Goal: Navigation & Orientation: Understand site structure

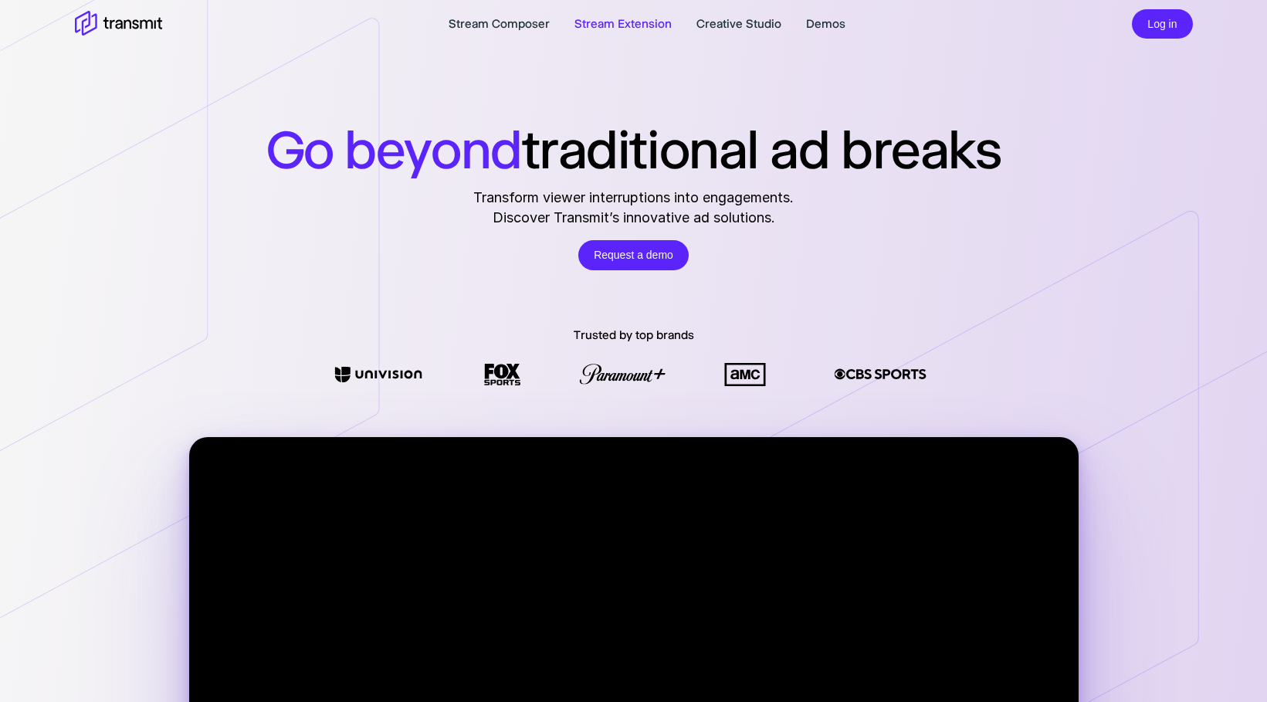
click at [622, 22] on link "Stream Extension" at bounding box center [622, 24] width 97 height 19
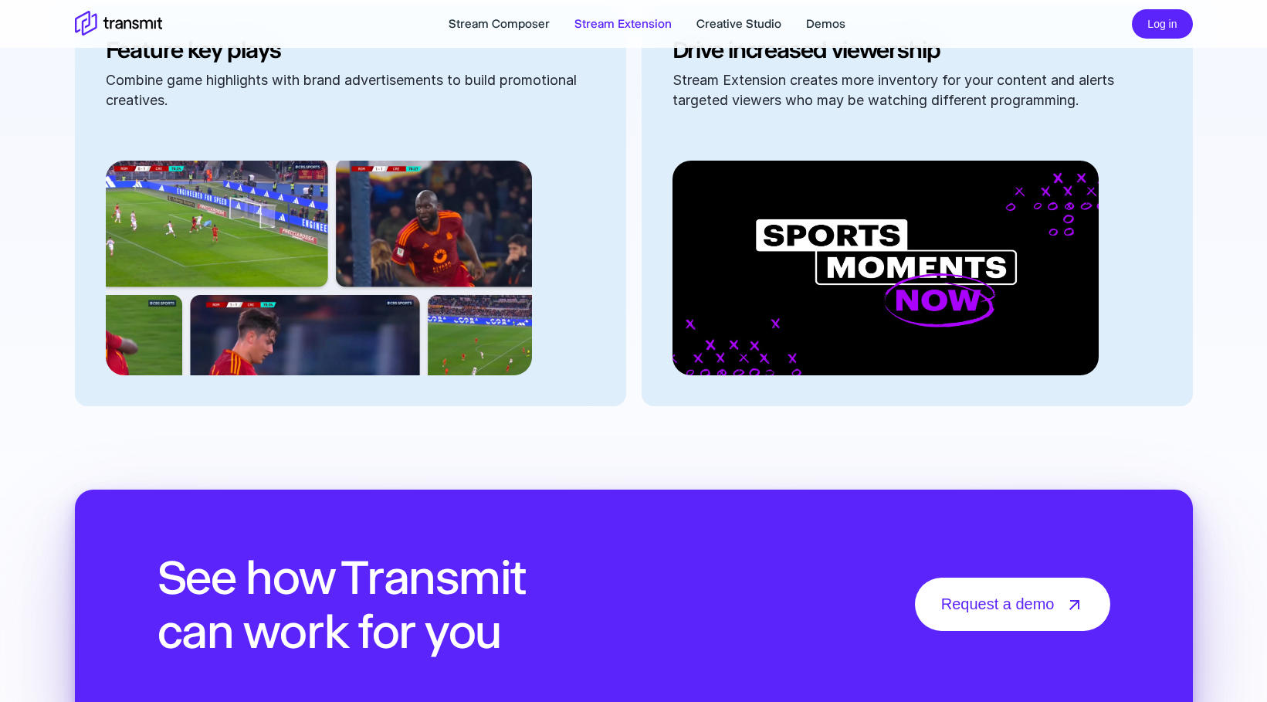
scroll to position [1798, 0]
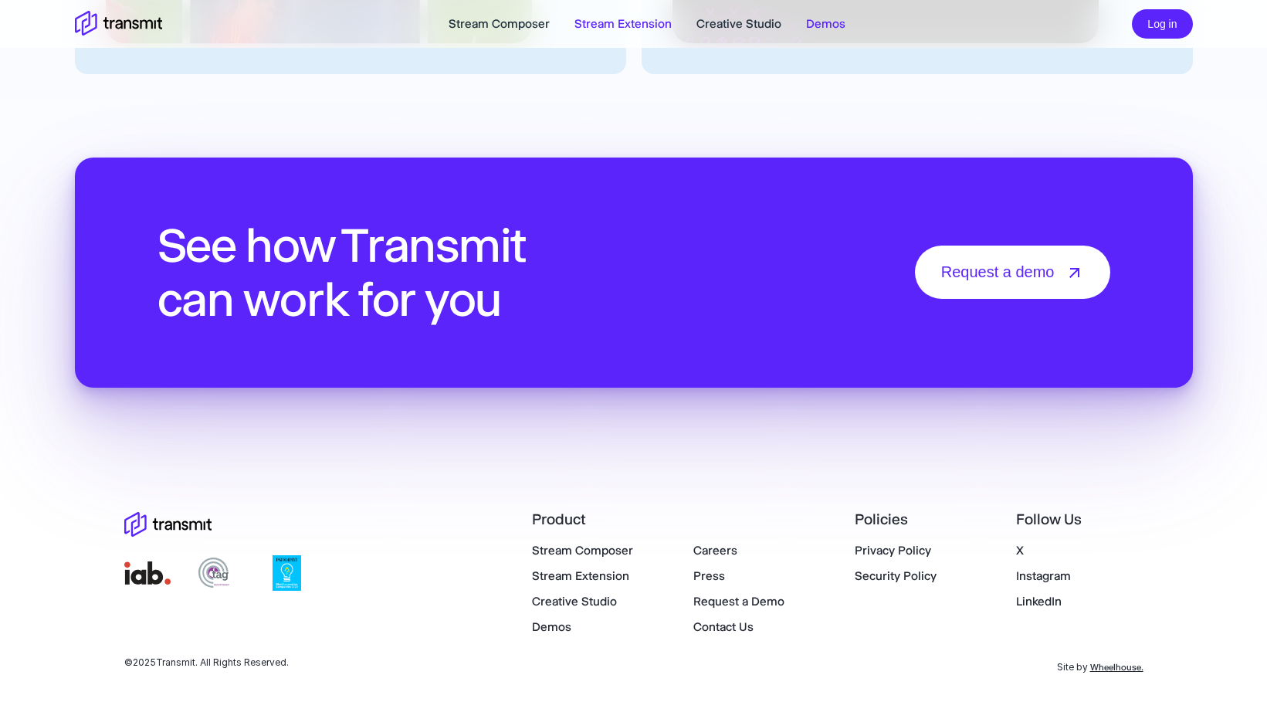
click at [834, 31] on link "Demos" at bounding box center [825, 24] width 39 height 19
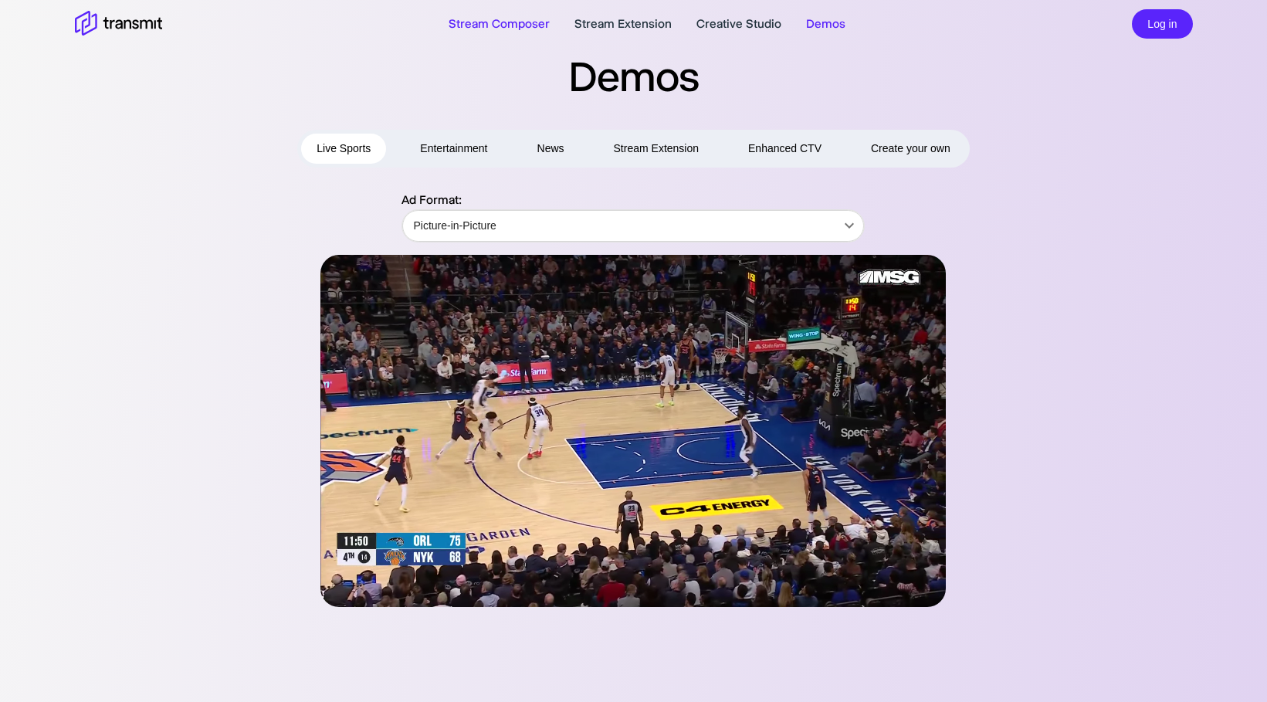
click at [515, 29] on link "Stream Composer" at bounding box center [499, 24] width 101 height 19
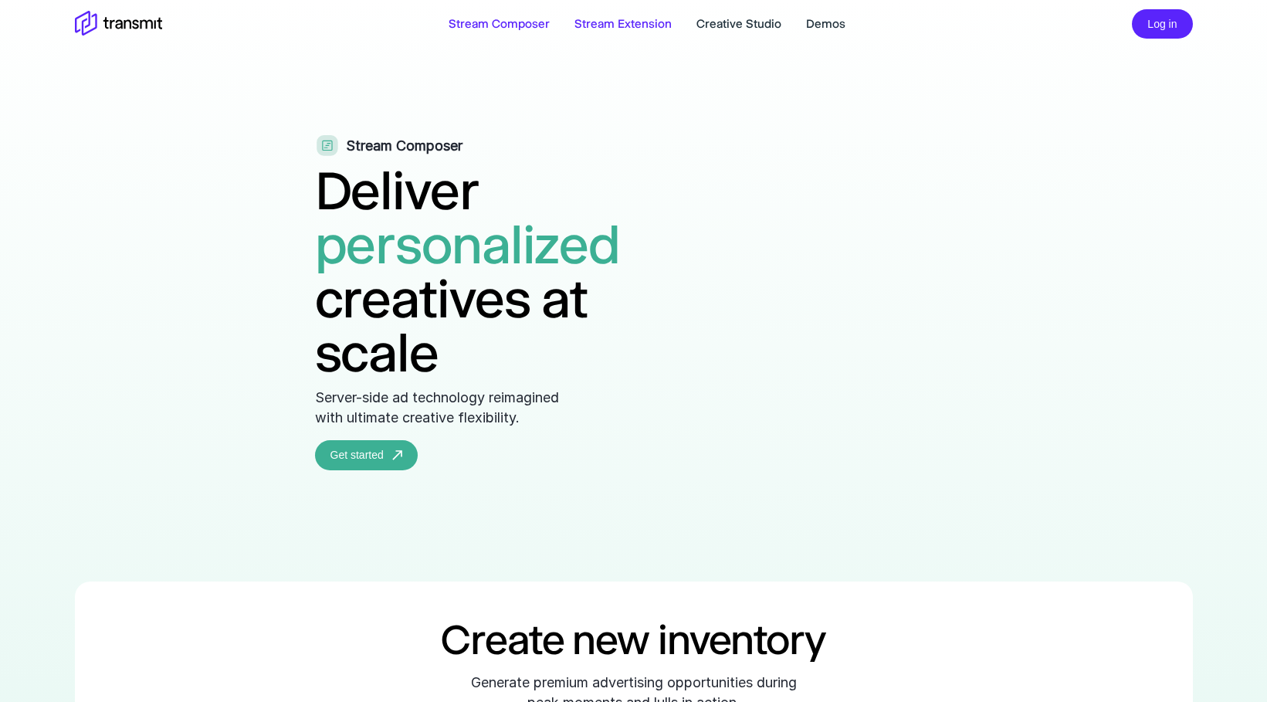
click at [619, 20] on link "Stream Extension" at bounding box center [622, 24] width 97 height 19
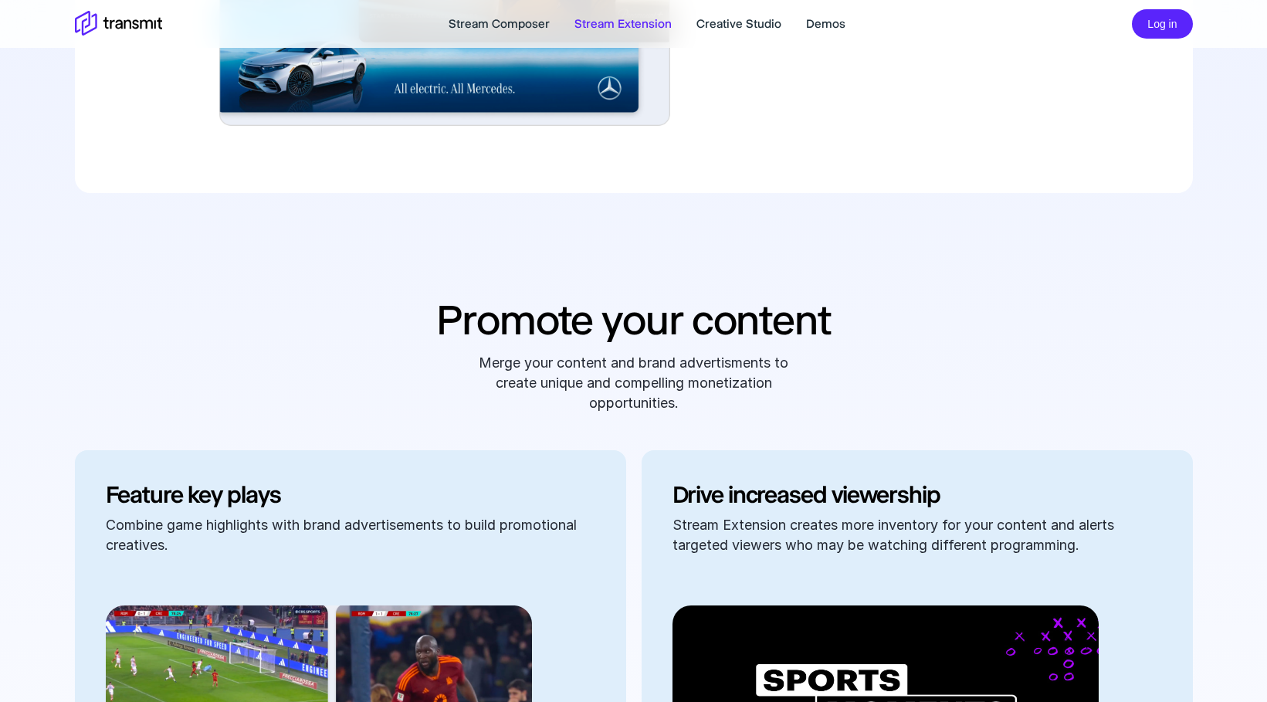
scroll to position [1042, 0]
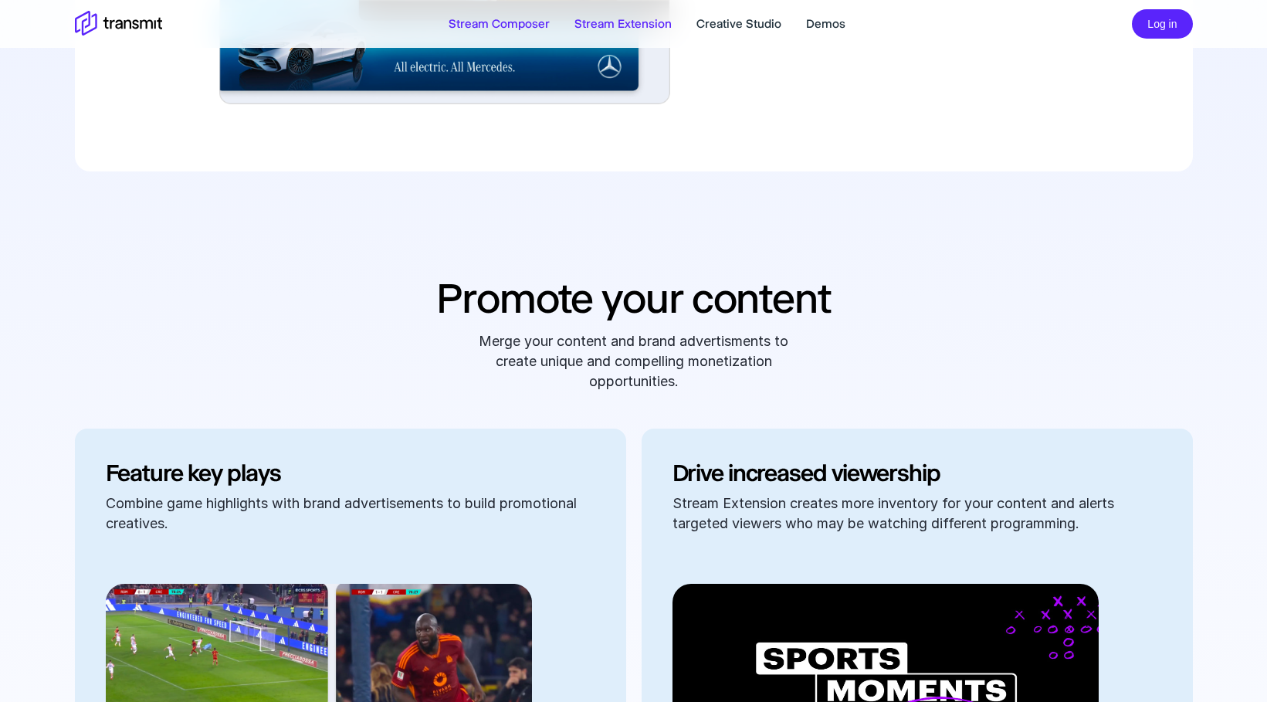
click at [522, 27] on link "Stream Composer" at bounding box center [499, 24] width 101 height 19
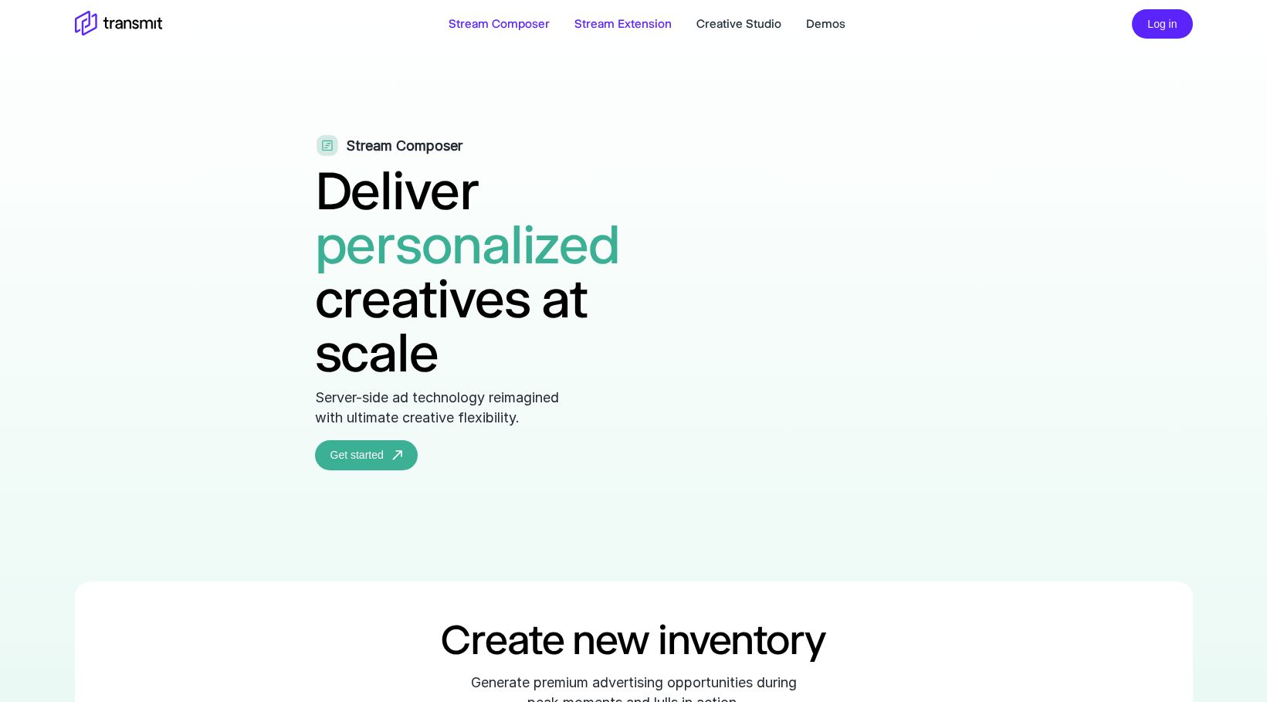
click at [630, 29] on link "Stream Extension" at bounding box center [622, 24] width 97 height 19
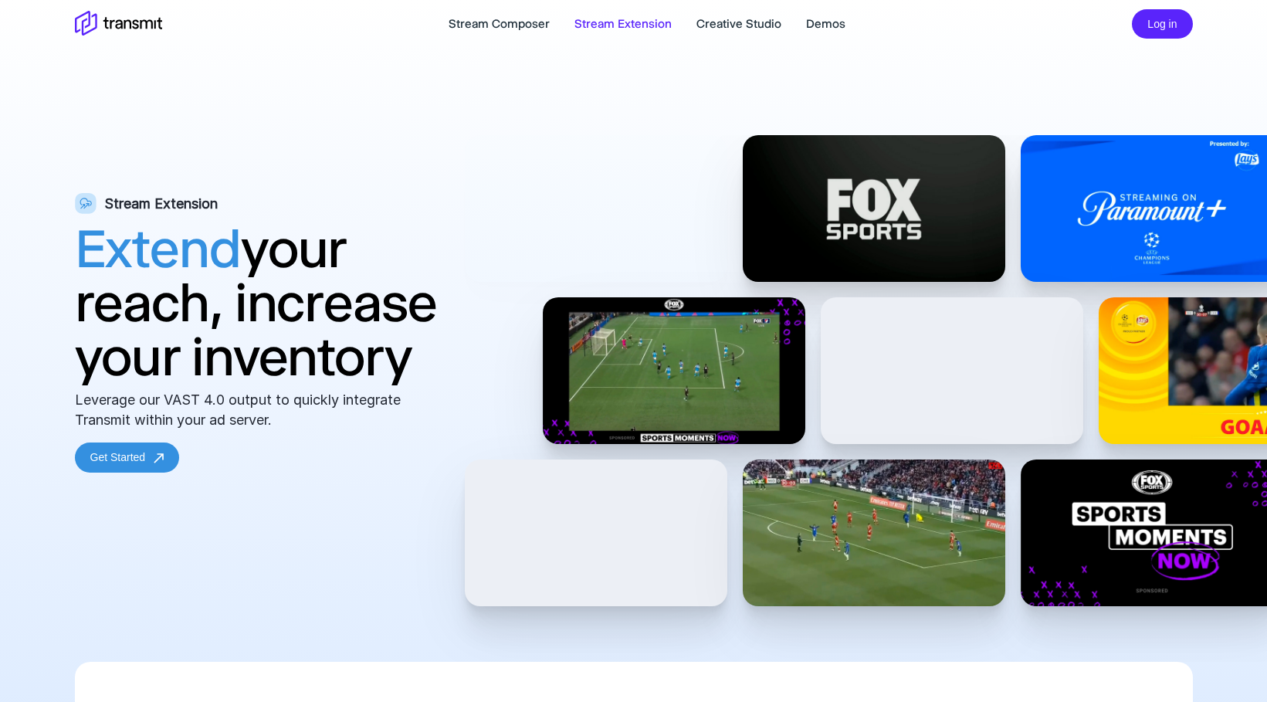
click at [128, 23] on icon at bounding box center [118, 24] width 87 height 27
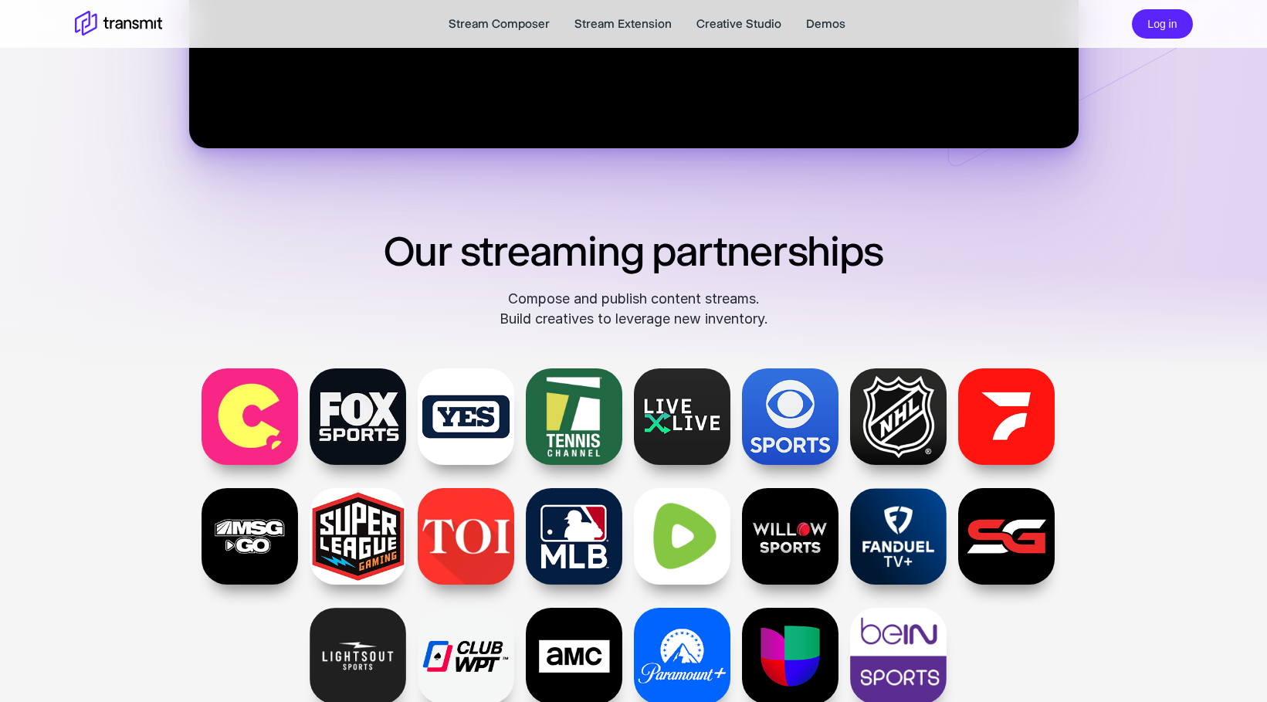
scroll to position [792, 0]
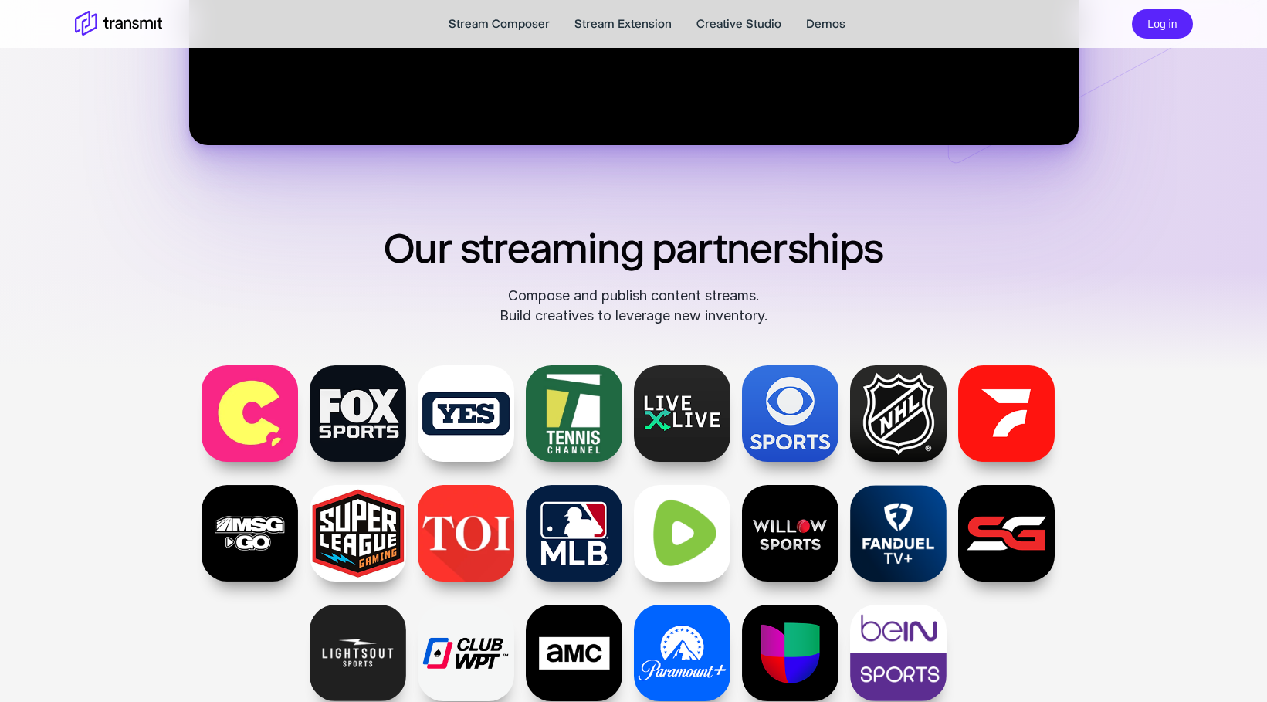
click at [652, 255] on h2 "Our streaming partnerships" at bounding box center [634, 248] width 834 height 54
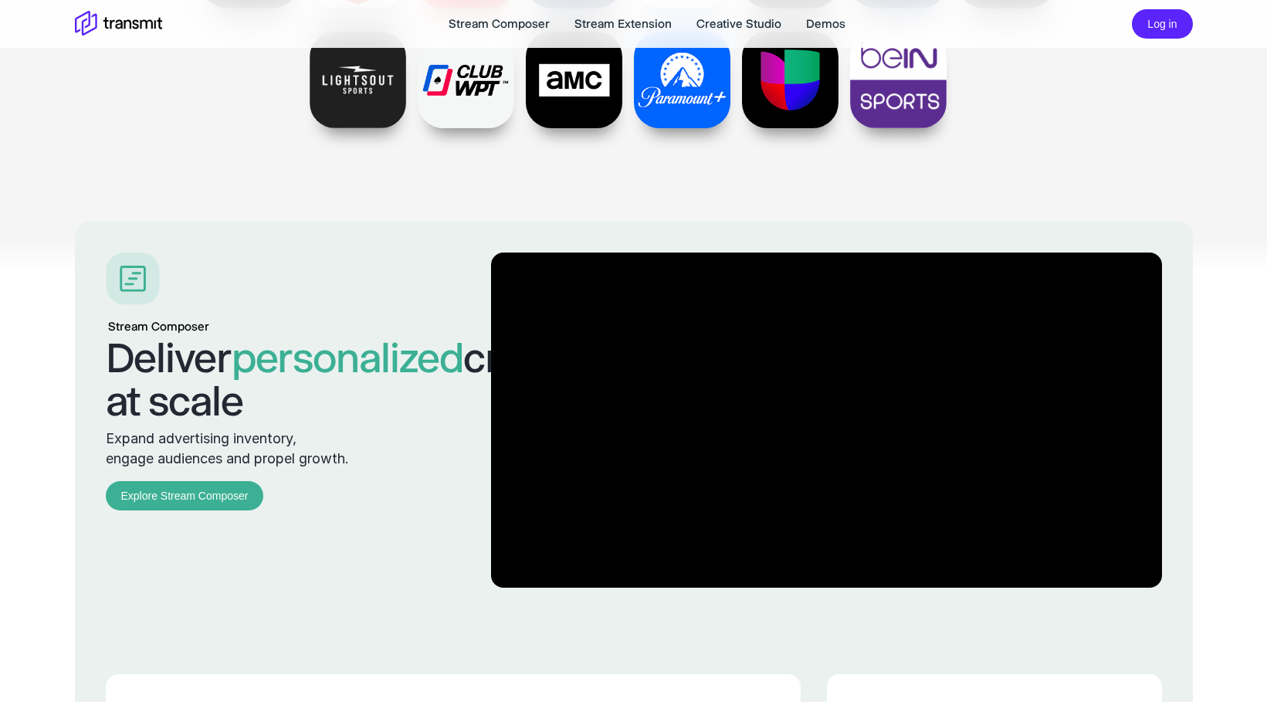
scroll to position [1456, 0]
